Goal: Task Accomplishment & Management: Manage account settings

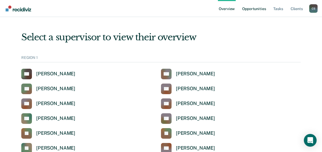
click at [252, 8] on link "Opportunities" at bounding box center [254, 8] width 26 height 17
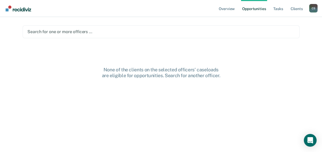
click at [77, 36] on div "Search for one or more officers …" at bounding box center [161, 32] width 277 height 13
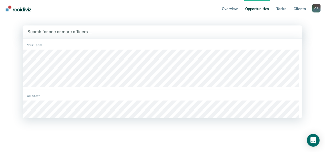
click at [65, 33] on div at bounding box center [162, 32] width 270 height 6
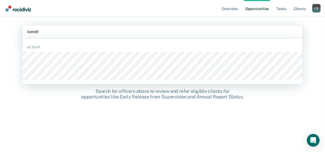
type input "[PERSON_NAME]"
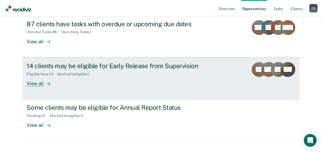
scroll to position [64, 0]
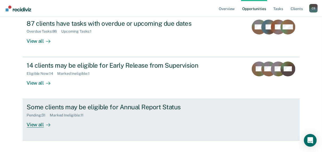
click at [33, 125] on div "View all" at bounding box center [42, 123] width 30 height 10
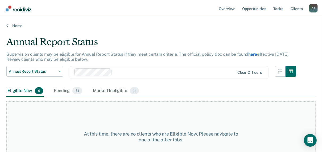
click at [251, 53] on link "here" at bounding box center [252, 54] width 9 height 5
click at [66, 91] on div "Pending 31" at bounding box center [68, 91] width 31 height 12
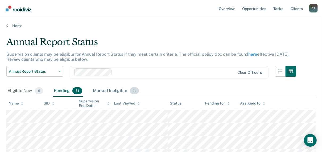
click at [109, 92] on div "Marked Ineligible 11" at bounding box center [116, 91] width 48 height 12
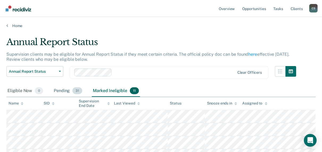
click at [56, 91] on div "Pending 31" at bounding box center [68, 91] width 31 height 12
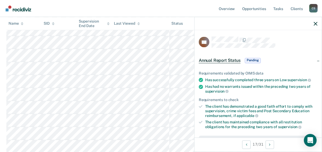
scroll to position [64, 0]
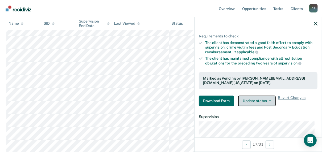
click at [259, 102] on button "Update status" at bounding box center [256, 101] width 37 height 11
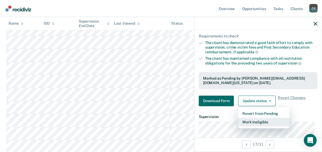
click at [252, 121] on button "Mark Ineligible" at bounding box center [263, 122] width 51 height 9
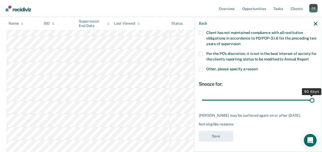
drag, startPoint x: 237, startPoint y: 100, endPoint x: 325, endPoint y: 100, distance: 88.2
type input "90"
click at [314, 100] on input "range" at bounding box center [258, 100] width 112 height 9
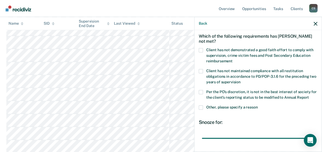
scroll to position [18, 0]
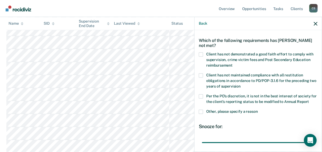
click at [202, 54] on span at bounding box center [201, 55] width 4 height 4
click at [232, 64] on input "Client has not demonstrated a good faith effort to comply with supervision, cri…" at bounding box center [232, 64] width 0 height 0
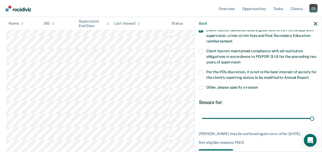
scroll to position [61, 0]
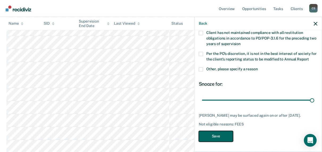
click at [227, 135] on button "Save" at bounding box center [216, 136] width 34 height 11
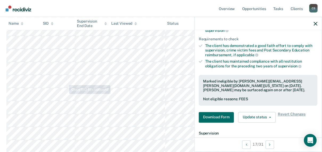
scroll to position [106, 0]
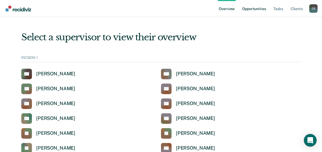
click at [251, 10] on link "Opportunities" at bounding box center [254, 8] width 26 height 17
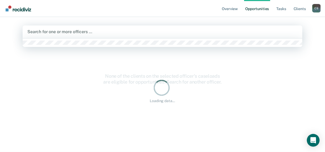
click at [77, 31] on div at bounding box center [162, 32] width 270 height 6
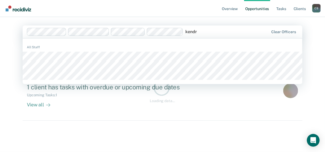
type input "[PERSON_NAME]"
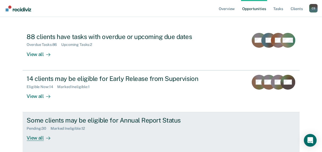
scroll to position [52, 0]
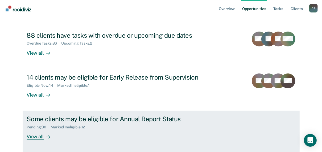
click at [38, 137] on div "View all" at bounding box center [42, 135] width 30 height 10
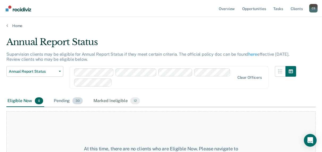
click at [66, 101] on div "Pending 30" at bounding box center [68, 101] width 31 height 12
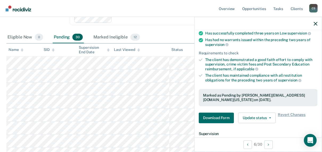
scroll to position [64, 0]
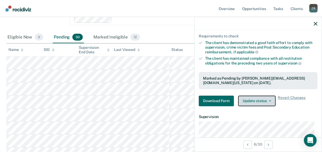
click at [255, 104] on button "Update status" at bounding box center [256, 101] width 37 height 11
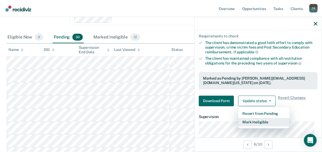
click at [253, 121] on button "Mark Ineligible" at bounding box center [263, 122] width 51 height 9
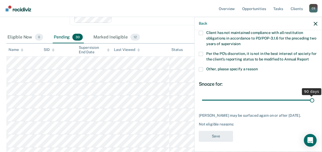
drag, startPoint x: 238, startPoint y: 100, endPoint x: 319, endPoint y: 101, distance: 81.1
type input "90"
click at [314, 101] on input "range" at bounding box center [258, 100] width 112 height 9
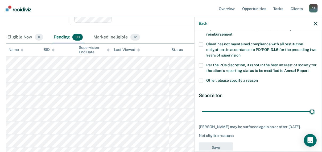
scroll to position [40, 0]
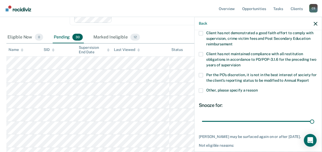
click at [201, 33] on span at bounding box center [201, 33] width 4 height 4
click at [232, 43] on input "Client has not demonstrated a good faith effort to comply with supervision, cri…" at bounding box center [232, 43] width 0 height 0
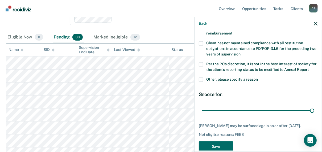
scroll to position [61, 0]
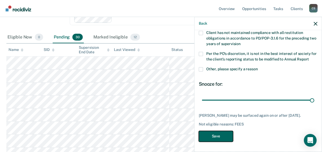
click at [224, 134] on button "Save" at bounding box center [216, 136] width 34 height 11
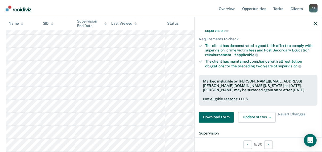
scroll to position [128, 0]
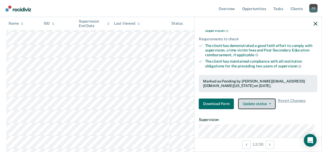
click at [267, 104] on button "Update status" at bounding box center [256, 104] width 37 height 11
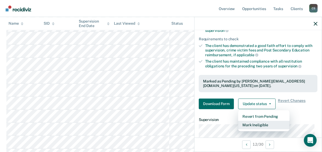
click at [262, 124] on button "Mark Ineligible" at bounding box center [263, 125] width 51 height 9
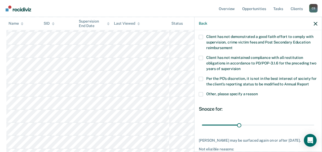
scroll to position [0, 0]
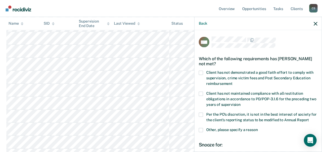
click at [202, 74] on label "Client has not demonstrated a good faith effort to comply with supervision, cri…" at bounding box center [258, 79] width 119 height 17
click at [232, 82] on input "Client has not demonstrated a good faith effort to comply with supervision, cri…" at bounding box center [232, 82] width 0 height 0
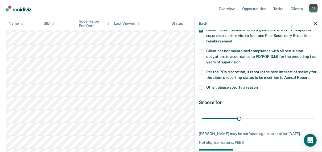
scroll to position [65, 0]
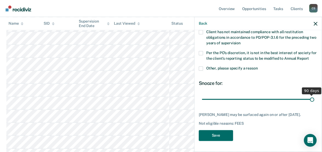
drag, startPoint x: 238, startPoint y: 95, endPoint x: 325, endPoint y: 94, distance: 86.9
type input "90"
click at [314, 95] on input "range" at bounding box center [258, 99] width 112 height 9
click at [218, 132] on button "Save" at bounding box center [216, 135] width 34 height 11
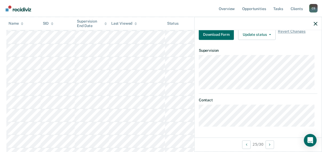
scroll to position [128, 0]
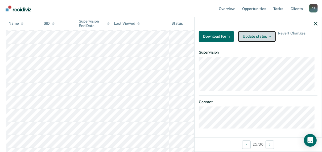
click at [254, 38] on button "Update status" at bounding box center [256, 36] width 37 height 11
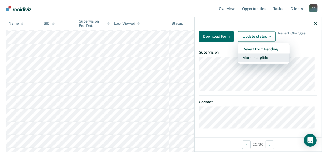
click at [252, 55] on button "Mark Ineligible" at bounding box center [263, 58] width 51 height 9
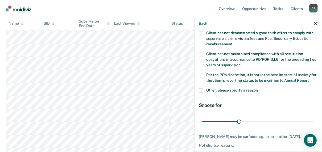
scroll to position [0, 0]
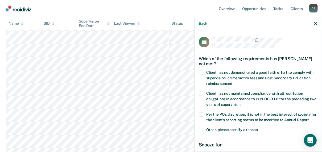
click at [202, 71] on span at bounding box center [201, 73] width 4 height 4
click at [232, 82] on input "Client has not demonstrated a good faith effort to comply with supervision, cri…" at bounding box center [232, 82] width 0 height 0
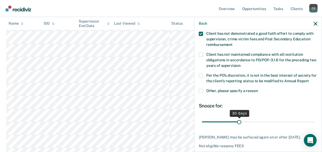
scroll to position [65, 0]
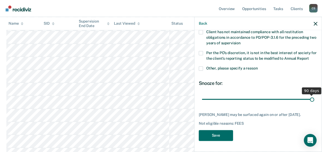
drag, startPoint x: 237, startPoint y: 95, endPoint x: 325, endPoint y: 99, distance: 88.3
type input "90"
click at [314, 99] on input "range" at bounding box center [258, 99] width 112 height 9
click at [205, 138] on button "Save" at bounding box center [216, 135] width 34 height 11
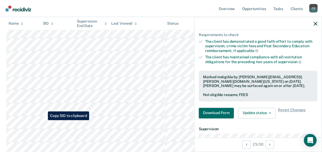
scroll to position [234, 0]
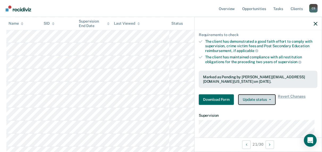
click at [264, 102] on button "Update status" at bounding box center [256, 100] width 37 height 11
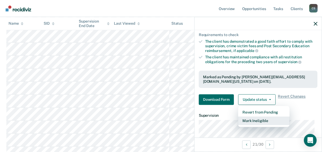
click at [258, 121] on button "Mark Ineligible" at bounding box center [263, 121] width 51 height 9
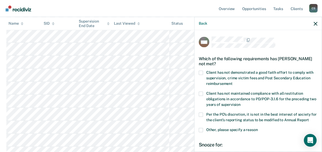
scroll to position [0, 0]
click at [201, 72] on span at bounding box center [201, 73] width 4 height 4
click at [232, 82] on input "Client has not demonstrated a good faith effort to comply with supervision, cri…" at bounding box center [232, 82] width 0 height 0
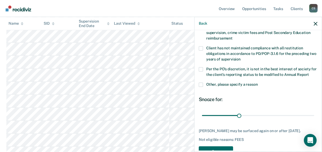
scroll to position [61, 0]
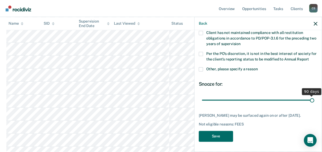
drag, startPoint x: 238, startPoint y: 101, endPoint x: 325, endPoint y: 116, distance: 88.4
type input "90"
click at [314, 105] on input "range" at bounding box center [258, 100] width 112 height 9
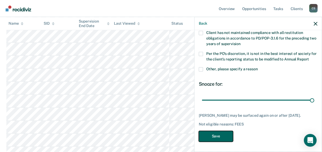
click at [218, 140] on button "Save" at bounding box center [216, 136] width 34 height 11
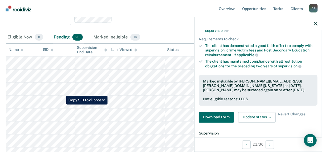
scroll to position [0, 0]
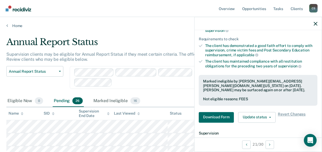
click at [131, 113] on div "Last Viewed" at bounding box center [127, 113] width 26 height 5
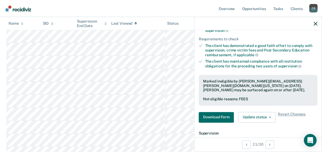
scroll to position [191, 0]
click at [131, 21] on div "Last Viewed" at bounding box center [127, 23] width 26 height 5
click at [315, 24] on icon "button" at bounding box center [315, 24] width 4 height 4
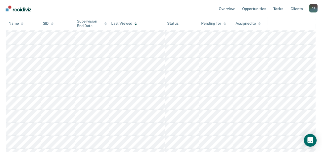
scroll to position [0, 0]
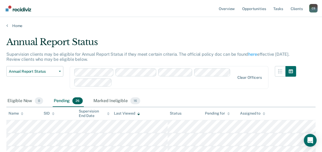
click at [254, 115] on div "Assigned to" at bounding box center [252, 113] width 25 height 5
click at [253, 114] on div "Assigned to" at bounding box center [252, 113] width 25 height 5
click at [109, 102] on div "Marked Ineligible 16" at bounding box center [116, 101] width 49 height 12
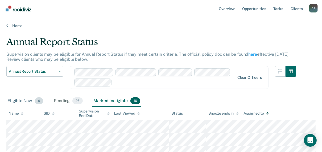
click at [19, 103] on div "Eligible Now 0" at bounding box center [25, 101] width 38 height 12
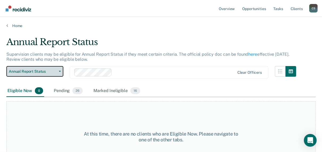
click at [39, 70] on span "Annual Report Status" at bounding box center [33, 71] width 48 height 5
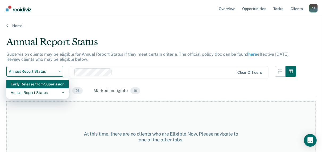
click at [35, 85] on div "Early Release from Supervision" at bounding box center [38, 84] width 54 height 9
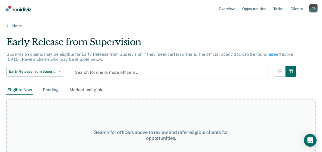
click at [50, 92] on div "Pending" at bounding box center [51, 90] width 18 height 10
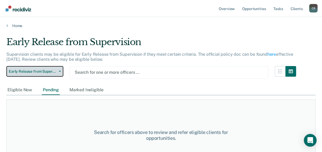
click at [47, 73] on span "Early Release from Supervision" at bounding box center [33, 71] width 48 height 5
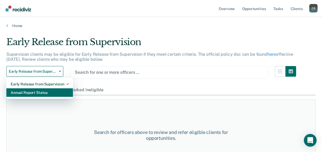
click at [43, 91] on div "Annual Report Status" at bounding box center [40, 92] width 58 height 9
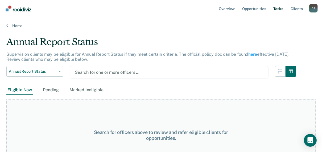
click at [279, 9] on link "Tasks" at bounding box center [278, 8] width 12 height 17
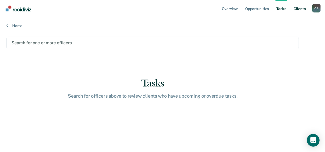
click at [298, 9] on link "Client s" at bounding box center [299, 8] width 14 height 17
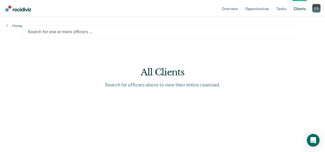
click at [56, 35] on div "Search for one or more officers …" at bounding box center [162, 31] width 271 height 7
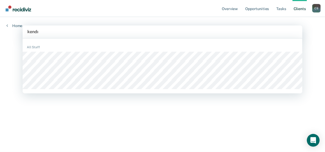
type input "[PERSON_NAME]"
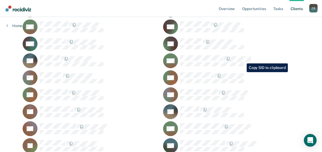
scroll to position [941, 0]
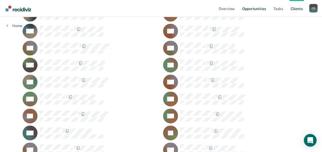
click at [267, 8] on link "Opportunities" at bounding box center [254, 8] width 26 height 17
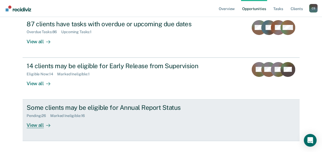
scroll to position [73, 0]
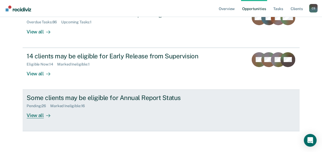
click at [38, 114] on div "View all" at bounding box center [42, 113] width 30 height 10
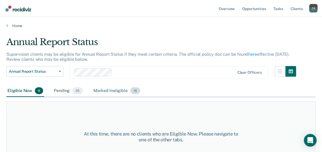
click at [107, 91] on div "Marked Ineligible 16" at bounding box center [116, 91] width 49 height 12
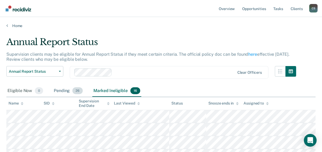
click at [64, 88] on div "Pending 26" at bounding box center [68, 91] width 31 height 12
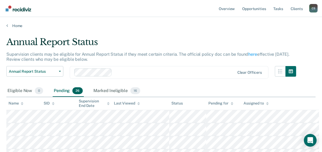
click at [58, 91] on div "Pending 26" at bounding box center [68, 91] width 31 height 12
